Goal: Transaction & Acquisition: Purchase product/service

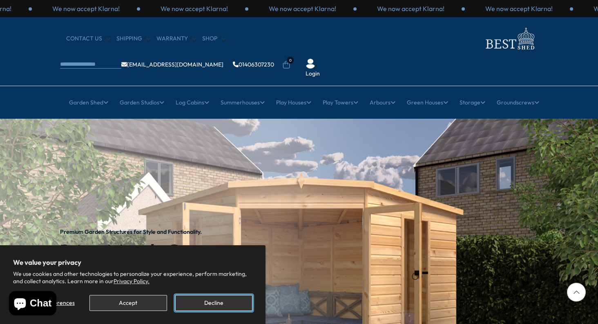
click at [204, 307] on button "Decline" at bounding box center [213, 303] width 77 height 16
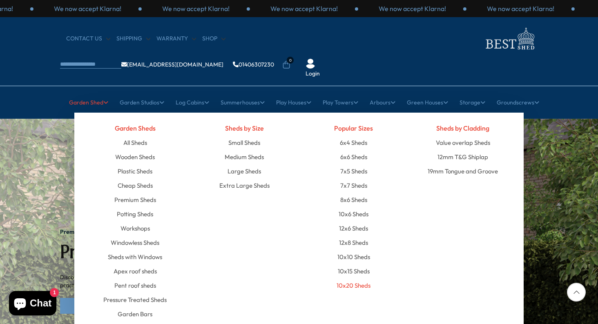
click at [359, 278] on link "10x20 Sheds" at bounding box center [353, 285] width 34 height 14
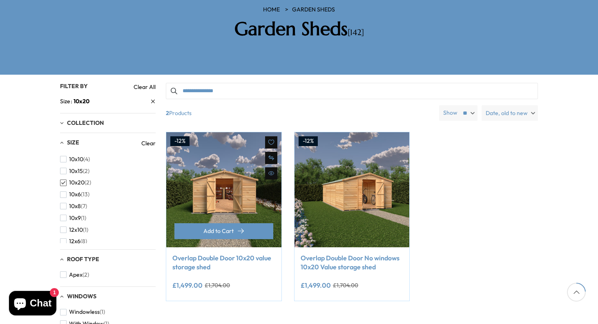
scroll to position [163, 0]
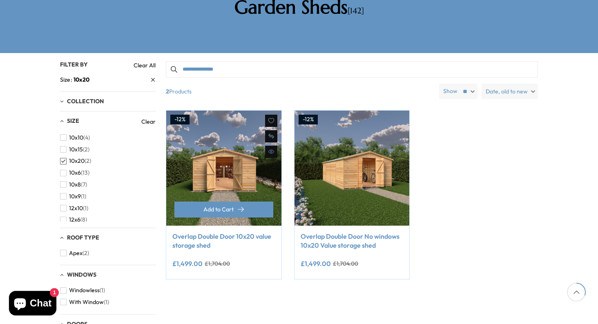
click at [244, 143] on img at bounding box center [223, 168] width 115 height 115
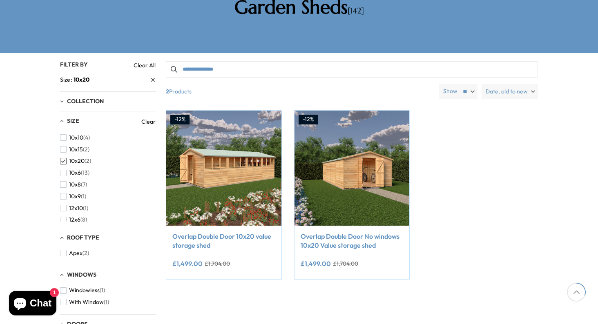
click at [65, 158] on span "button" at bounding box center [63, 161] width 7 height 7
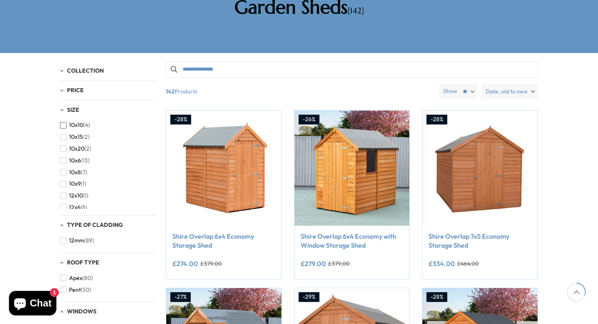
click at [64, 122] on span "button" at bounding box center [63, 125] width 7 height 7
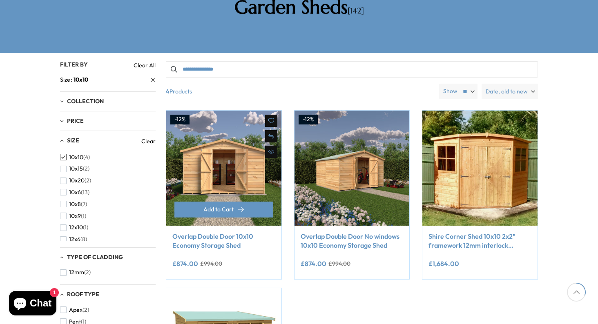
click at [254, 111] on img at bounding box center [223, 168] width 115 height 115
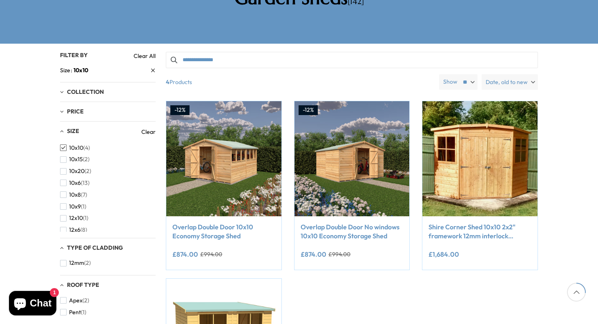
scroll to position [163, 0]
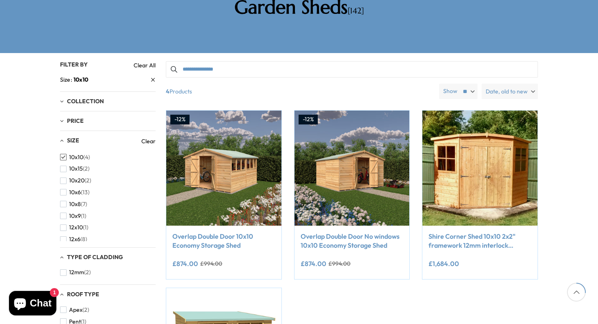
click at [62, 154] on span "button" at bounding box center [63, 157] width 7 height 7
click at [63, 152] on ul "10x10 (4) 10x15 (2) 10x20 (2) 10x6 (13) 10x8 (7) 10x9 (1) 12x10 (1) 12x6 (8) 12…" at bounding box center [105, 299] width 91 height 294
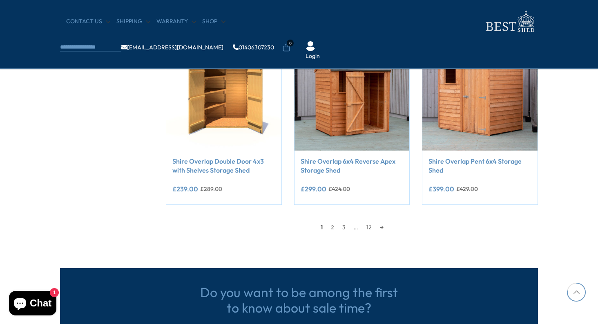
scroll to position [735, 0]
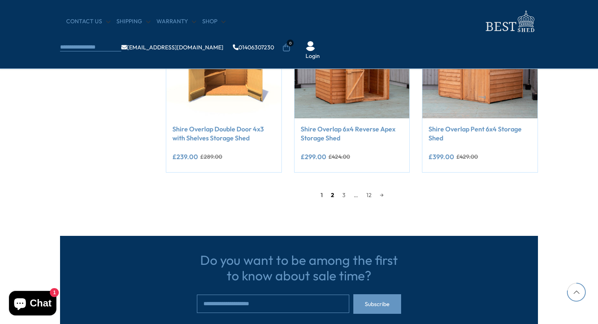
click at [330, 196] on link "2" at bounding box center [332, 195] width 11 height 12
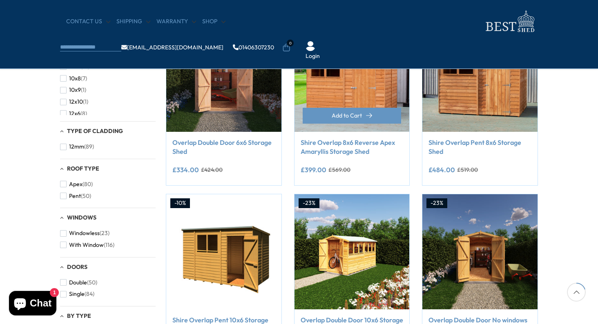
scroll to position [156, 0]
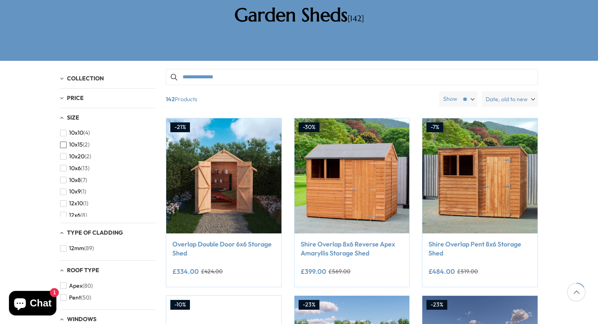
click at [71, 141] on span "10x15" at bounding box center [76, 144] width 14 height 7
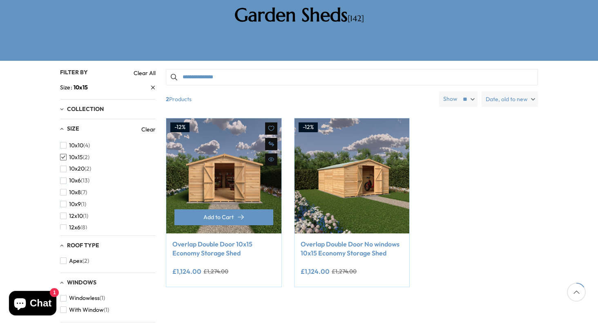
click at [236, 145] on img at bounding box center [223, 175] width 115 height 115
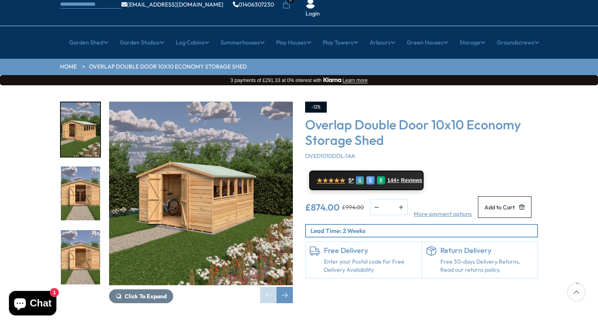
scroll to position [82, 0]
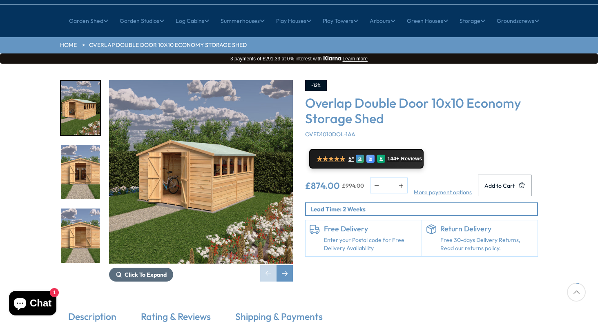
click at [134, 271] on span "Click To Expand" at bounding box center [146, 274] width 42 height 7
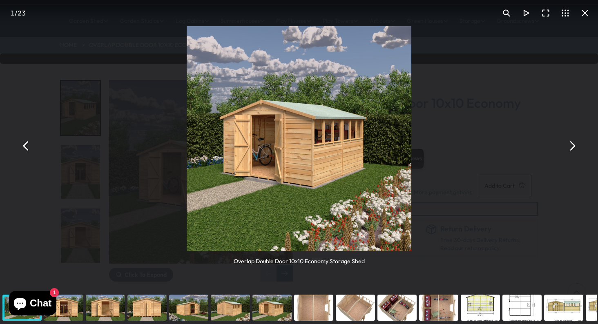
click at [572, 147] on button "You can close this modal content with the ESC key" at bounding box center [572, 146] width 20 height 20
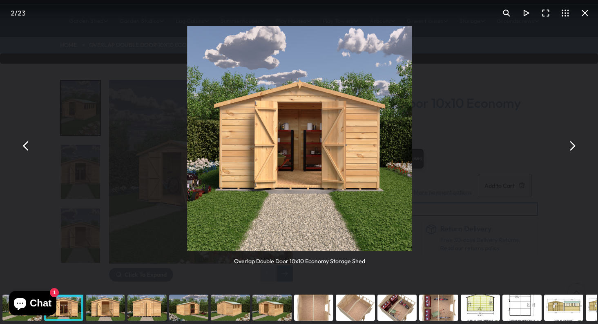
click at [572, 147] on button "You can close this modal content with the ESC key" at bounding box center [572, 146] width 20 height 20
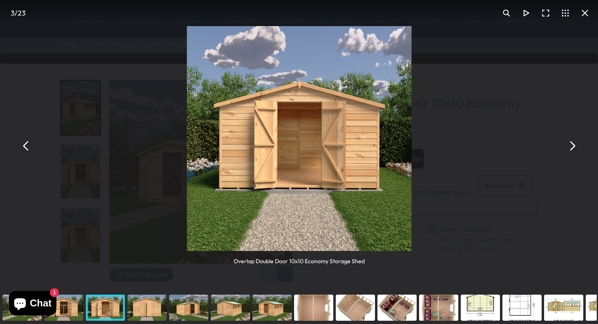
click at [572, 147] on button "You can close this modal content with the ESC key" at bounding box center [572, 146] width 20 height 20
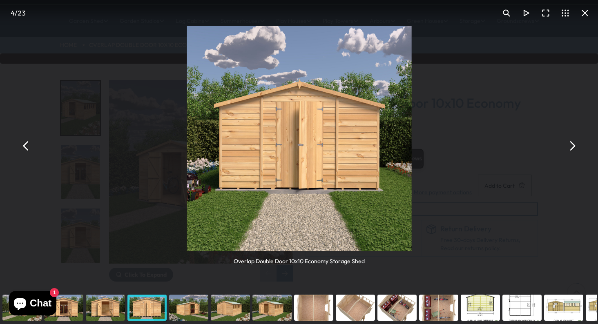
click at [572, 147] on button "You can close this modal content with the ESC key" at bounding box center [572, 146] width 20 height 20
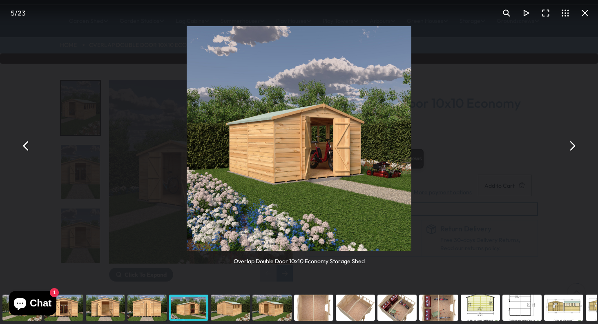
click at [572, 147] on button "You can close this modal content with the ESC key" at bounding box center [572, 146] width 20 height 20
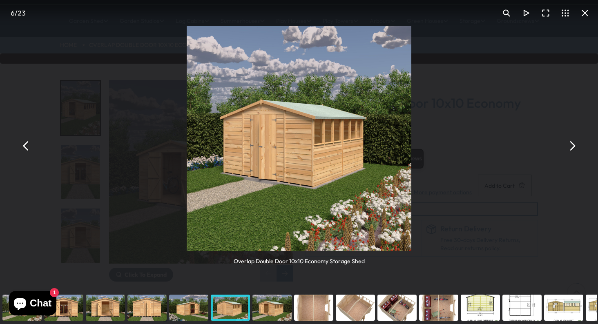
click at [572, 147] on button "You can close this modal content with the ESC key" at bounding box center [572, 146] width 20 height 20
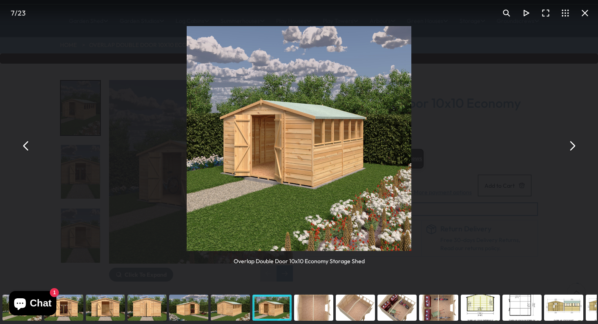
click at [578, 13] on button "You can close this modal content with the ESC key" at bounding box center [585, 13] width 20 height 20
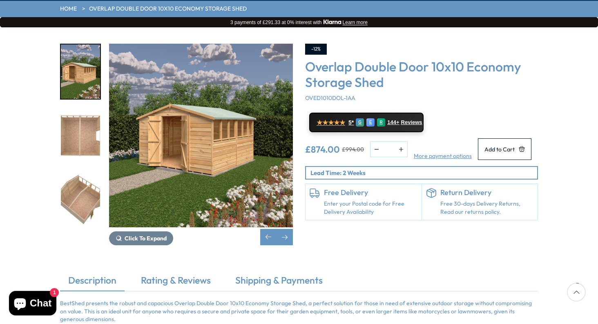
scroll to position [82, 0]
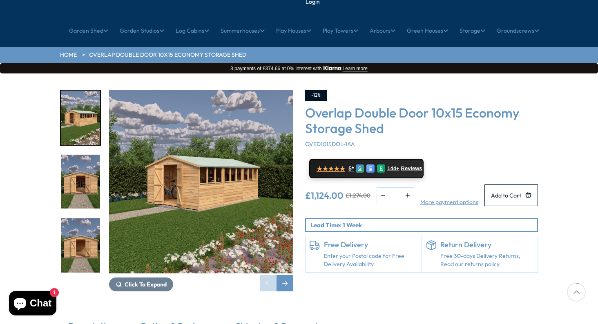
scroll to position [82, 0]
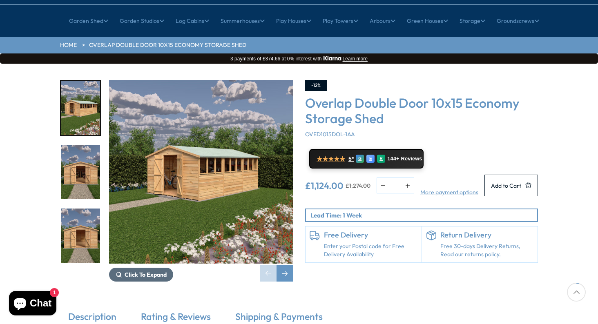
click at [158, 271] on span "Click To Expand" at bounding box center [146, 274] width 42 height 7
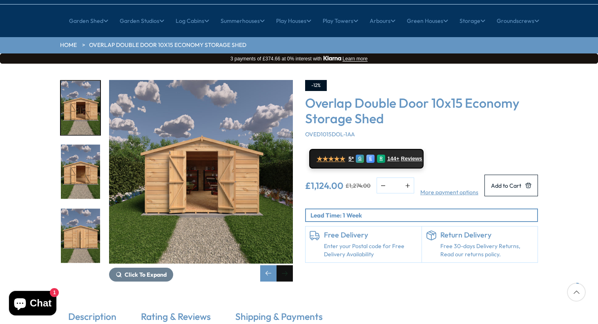
click at [286, 265] on div "Next slide" at bounding box center [284, 273] width 16 height 16
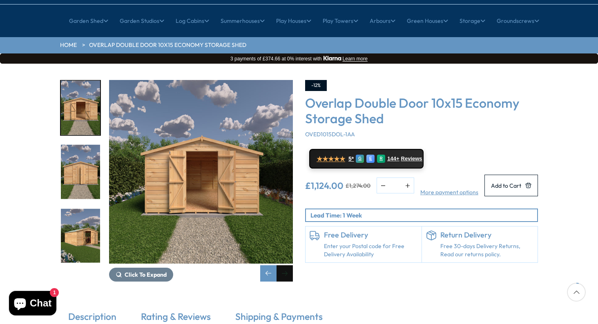
click at [286, 265] on div "Next slide" at bounding box center [284, 273] width 16 height 16
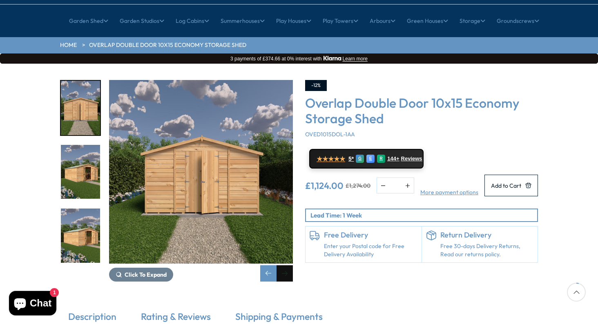
click at [286, 265] on div "Next slide" at bounding box center [284, 273] width 16 height 16
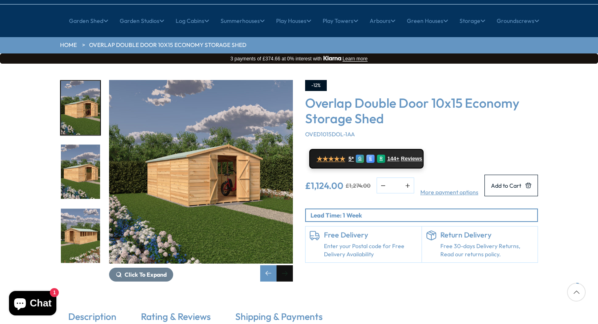
click at [287, 265] on div "Next slide" at bounding box center [284, 273] width 16 height 16
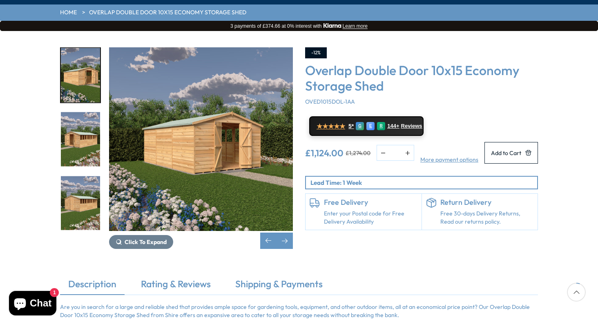
scroll to position [123, 0]
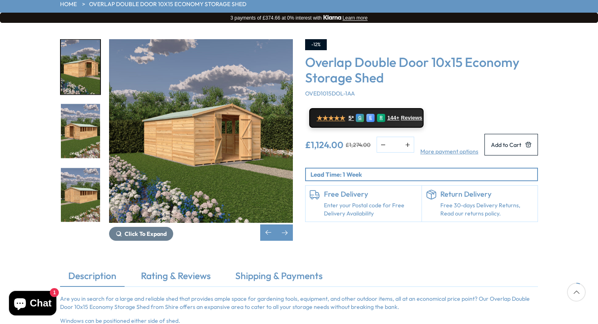
click at [91, 108] on img "7 / 23" at bounding box center [80, 131] width 39 height 54
click at [77, 105] on img "7 / 23" at bounding box center [80, 131] width 39 height 54
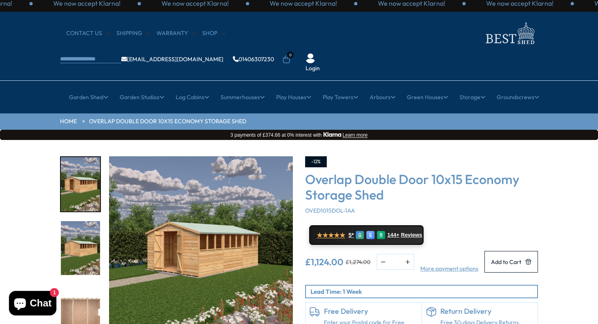
scroll to position [0, 0]
